Goal: Leave review/rating

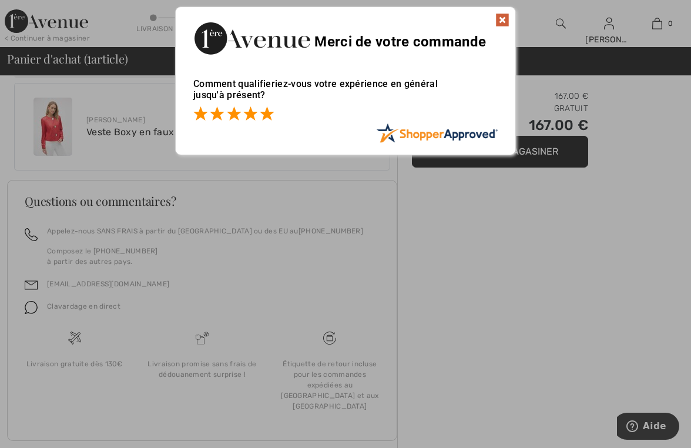
click at [272, 113] on span at bounding box center [267, 113] width 14 height 14
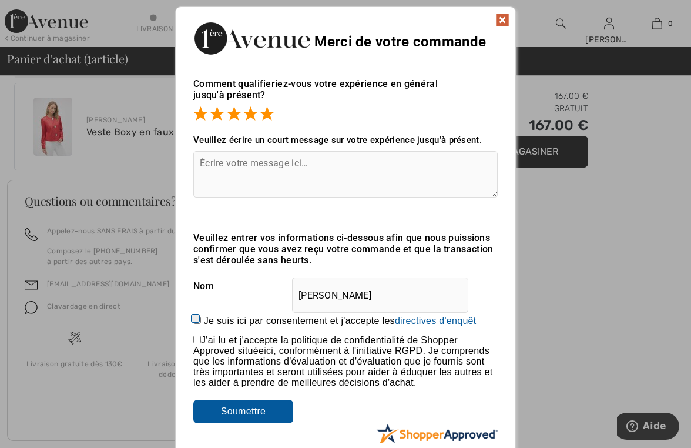
click at [196, 159] on textarea at bounding box center [345, 174] width 304 height 46
type textarea "parfait"
click at [193, 321] on input "Je suis ici par consentement et j'accepte les En soumettant une évaluation, vou…" at bounding box center [197, 320] width 8 height 8
checkbox input "true"
drag, startPoint x: 196, startPoint y: 336, endPoint x: 202, endPoint y: 362, distance: 27.2
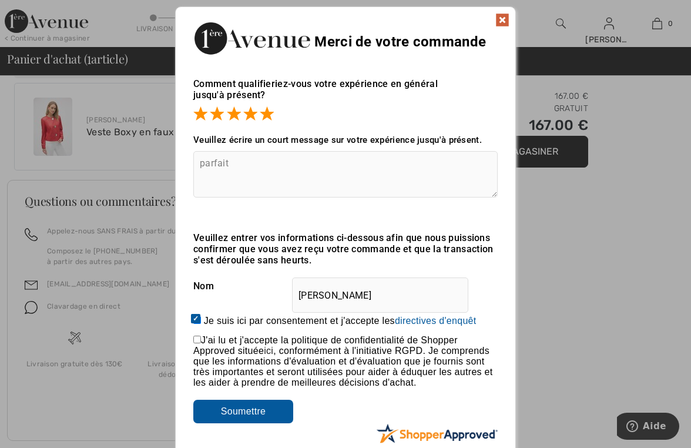
click at [196, 339] on input "checkbox" at bounding box center [197, 340] width 8 height 8
checkbox input "true"
click at [232, 418] on input "Soumettre" at bounding box center [243, 412] width 100 height 24
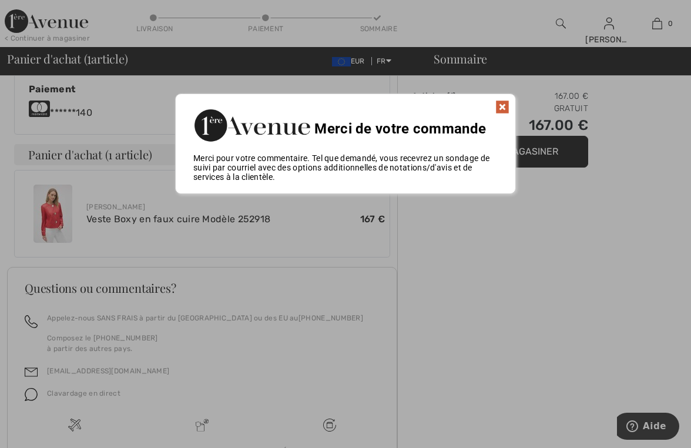
scroll to position [416, 0]
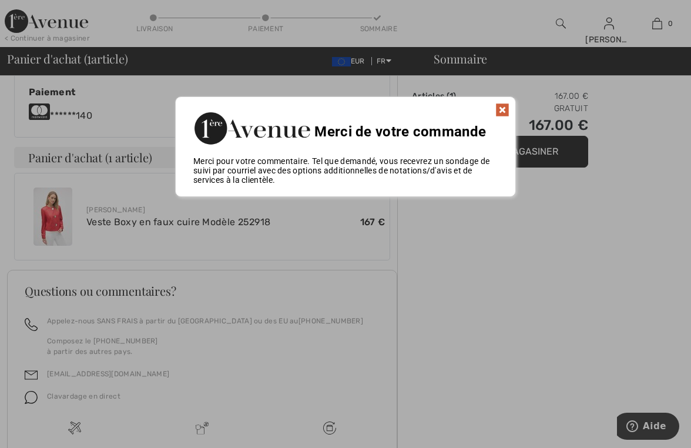
click at [503, 107] on img at bounding box center [502, 110] width 14 height 14
